Goal: Find specific page/section: Find specific page/section

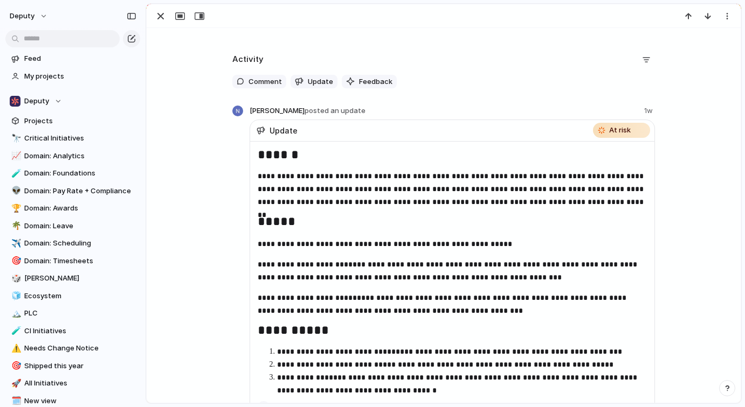
scroll to position [516, 0]
